Goal: Task Accomplishment & Management: Manage account settings

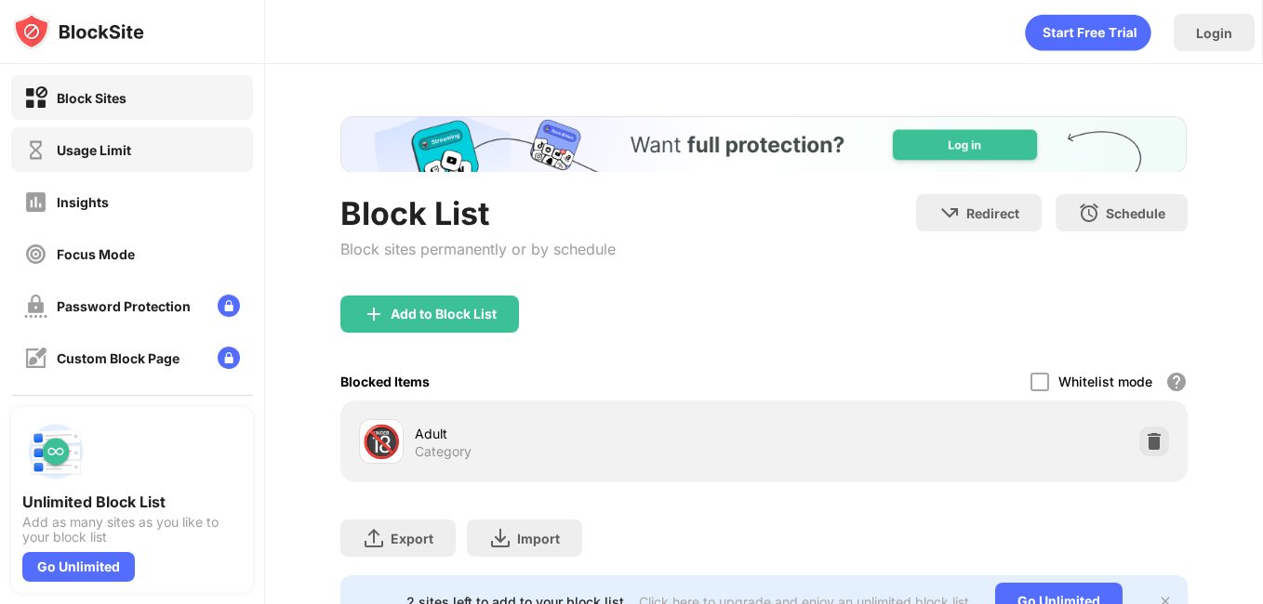
click at [86, 168] on div "Usage Limit" at bounding box center [132, 149] width 242 height 45
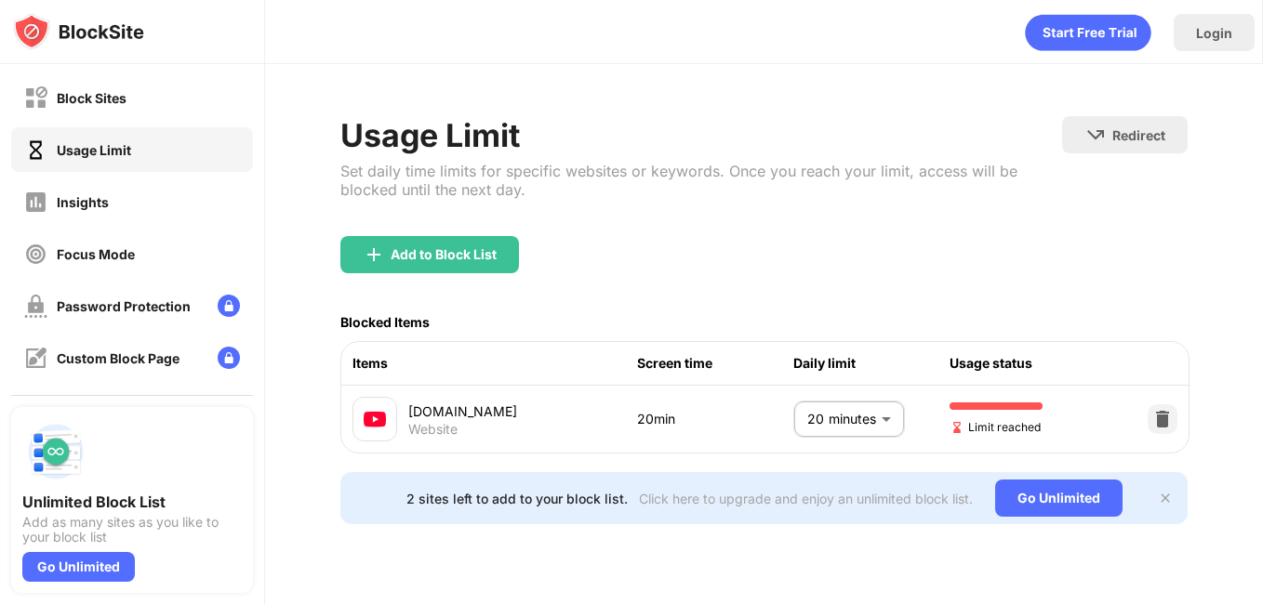
click at [833, 418] on body "Block Sites Usage Limit Insights Focus Mode Password Protection Custom Block Pa…" at bounding box center [631, 302] width 1263 height 604
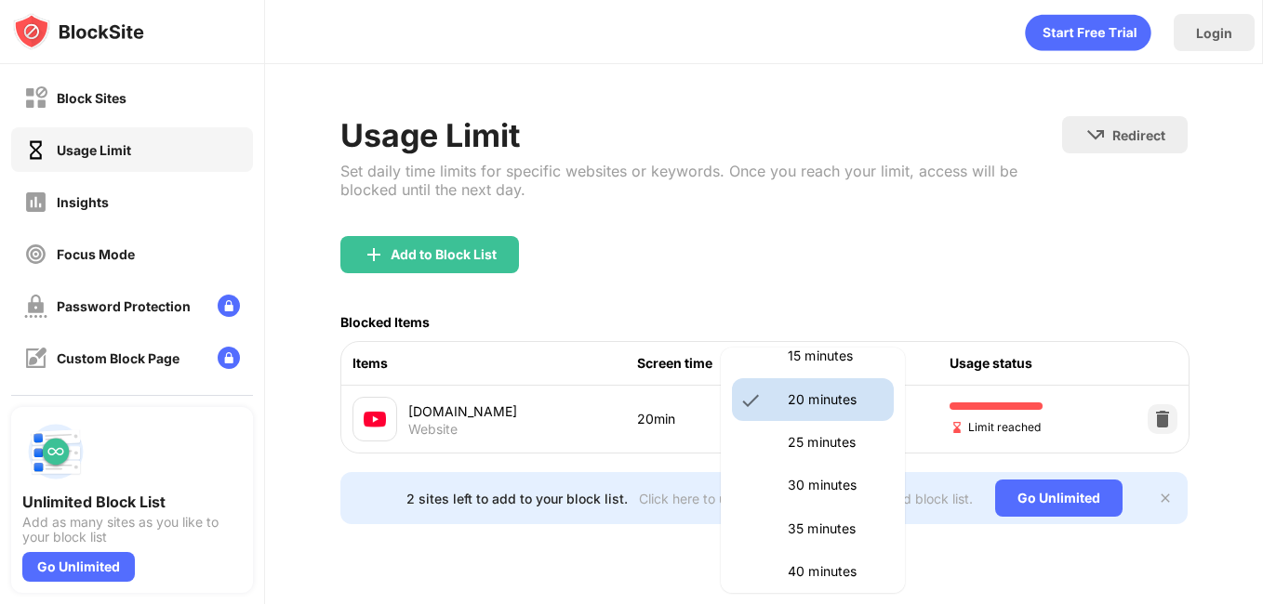
scroll to position [372, 0]
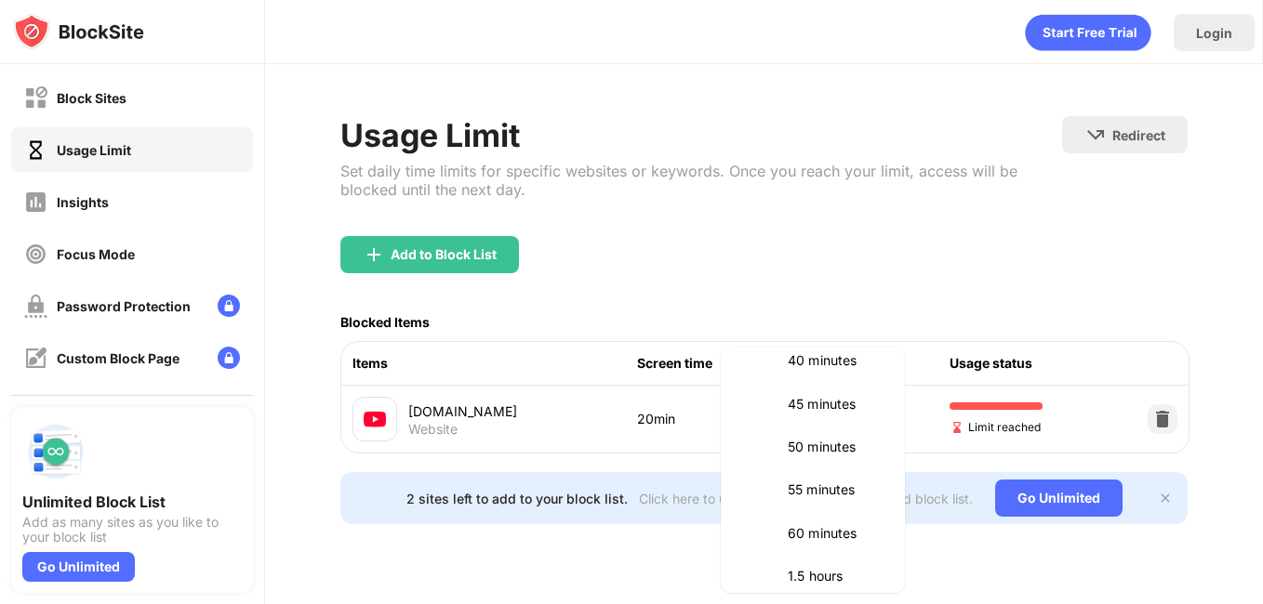
click at [804, 374] on li "40 minutes" at bounding box center [813, 360] width 162 height 43
type input "**"
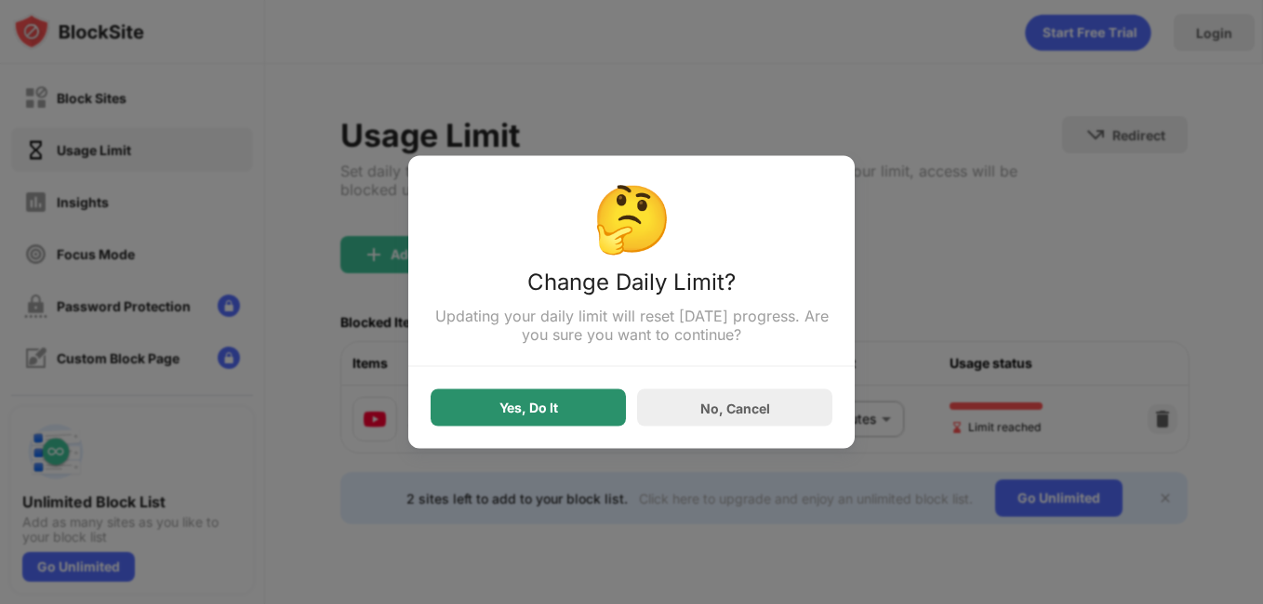
click at [509, 421] on div "Yes, Do It" at bounding box center [528, 408] width 195 height 37
